Goal: Task Accomplishment & Management: Manage account settings

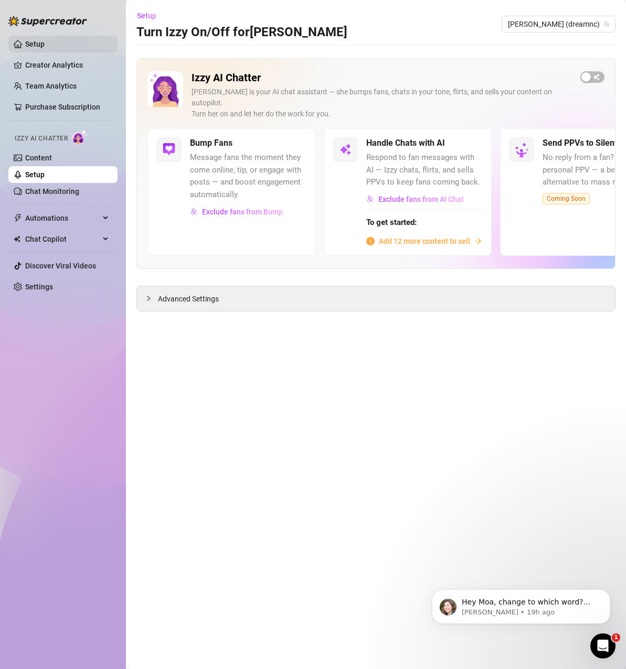
click at [42, 46] on link "Setup" at bounding box center [34, 44] width 19 height 8
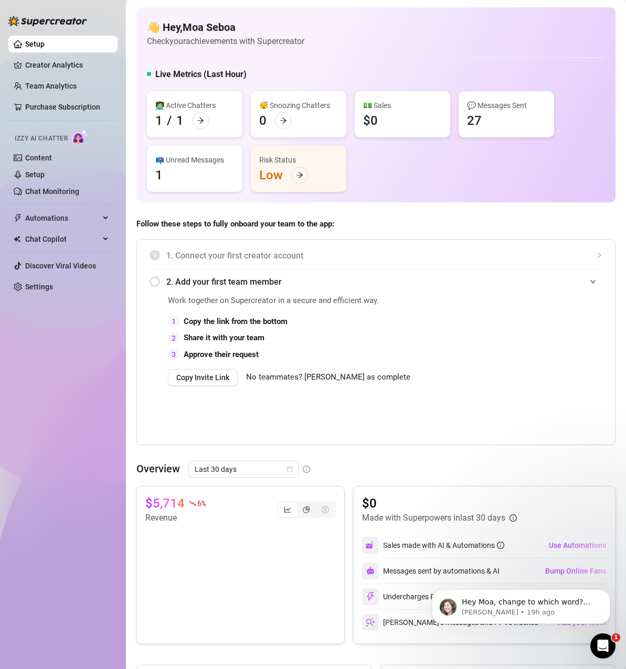
click at [376, 223] on span "Follow these steps to fully onboard your team to the app:" at bounding box center [375, 224] width 479 height 13
click at [40, 70] on link "Creator Analytics" at bounding box center [67, 65] width 84 height 17
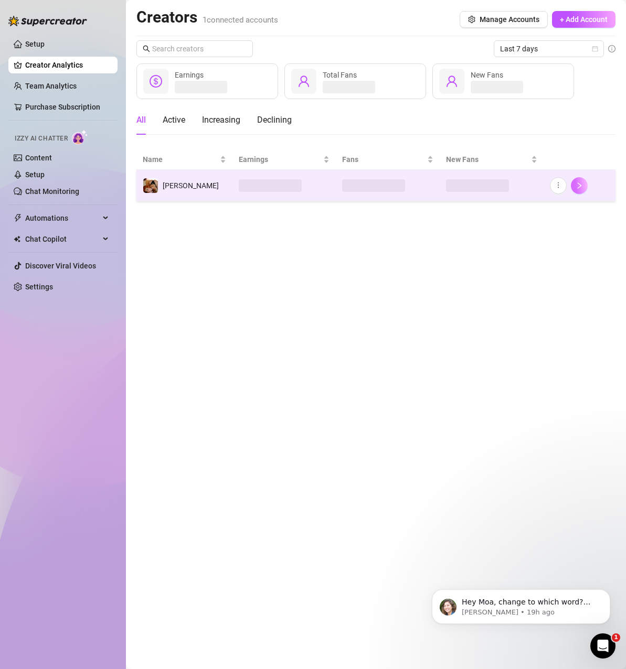
click at [578, 188] on icon "right" at bounding box center [578, 185] width 7 height 7
click at [557, 186] on icon "more" at bounding box center [557, 184] width 7 height 7
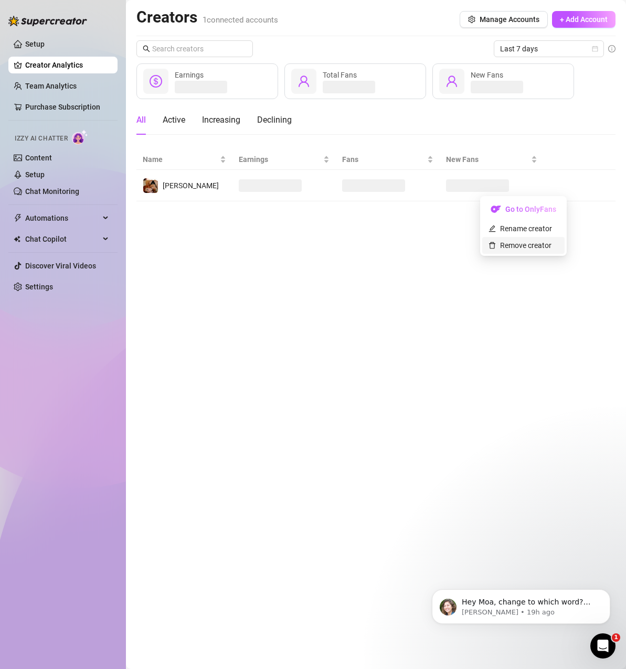
click at [530, 250] on link "Remove creator" at bounding box center [519, 245] width 63 height 8
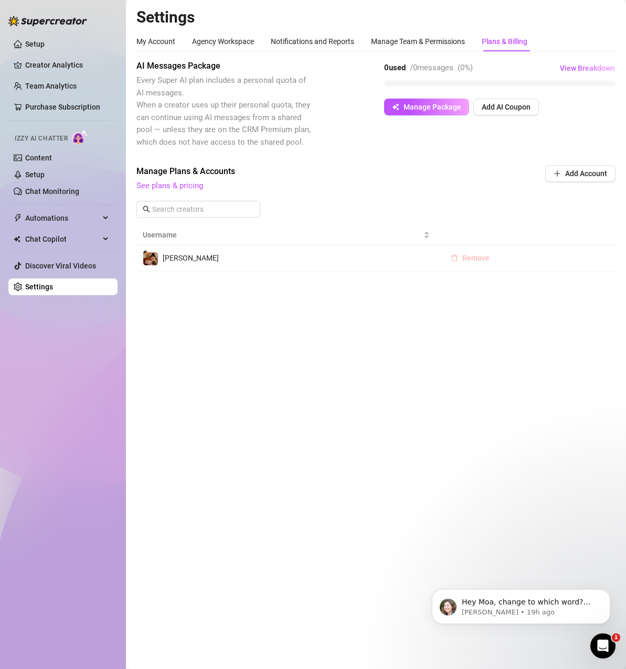
click at [458, 256] on button "Remove" at bounding box center [470, 258] width 56 height 17
click at [538, 230] on span "OK" at bounding box center [540, 231] width 10 height 8
click at [44, 154] on link "Content" at bounding box center [38, 158] width 27 height 8
